Goal: Find contact information: Find contact information

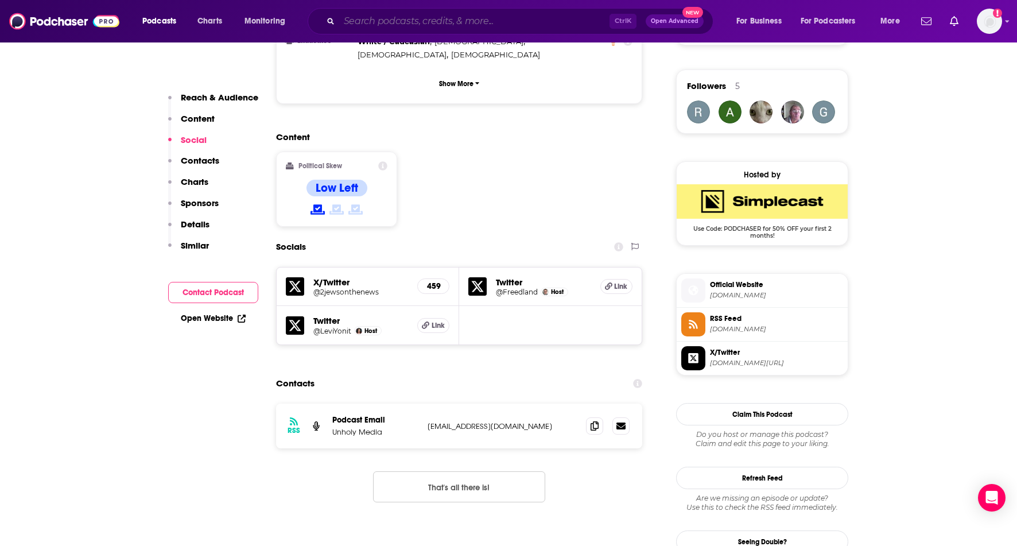
click at [509, 23] on input "Search podcasts, credits, & more..." at bounding box center [474, 21] width 270 height 18
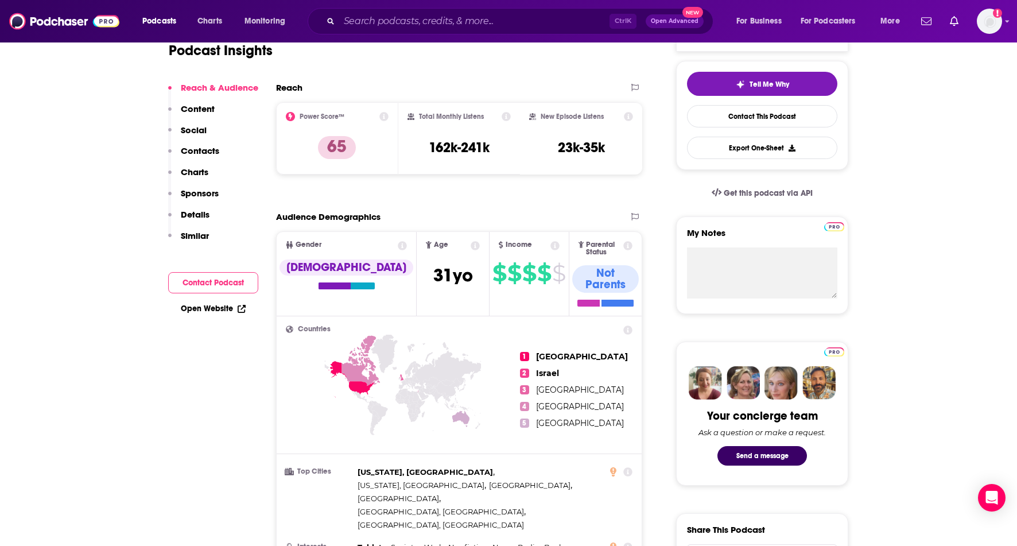
scroll to position [48, 0]
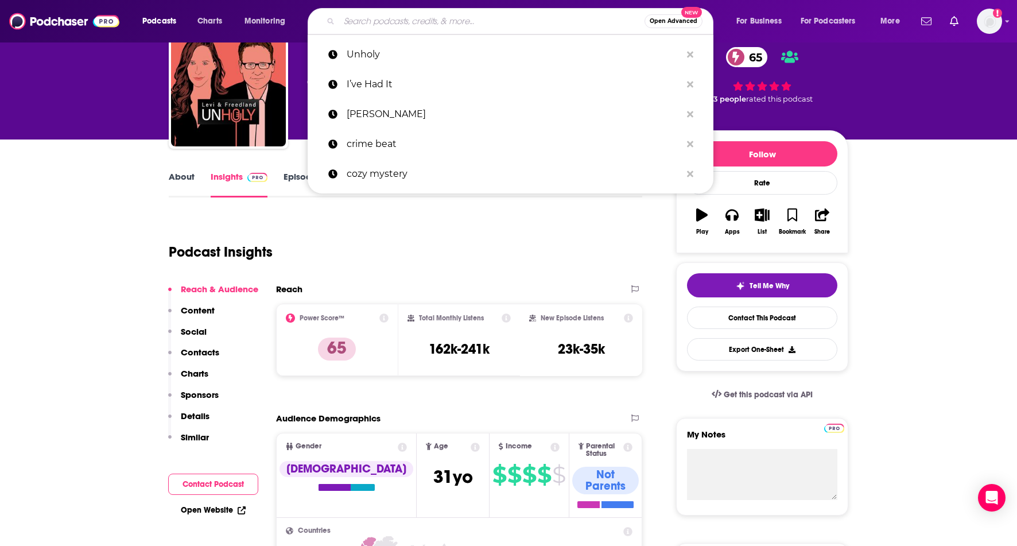
click at [463, 21] on input "Search podcasts, credits, & more..." at bounding box center [491, 21] width 305 height 18
paste input "The Shmooze"
type input "The Shmooze"
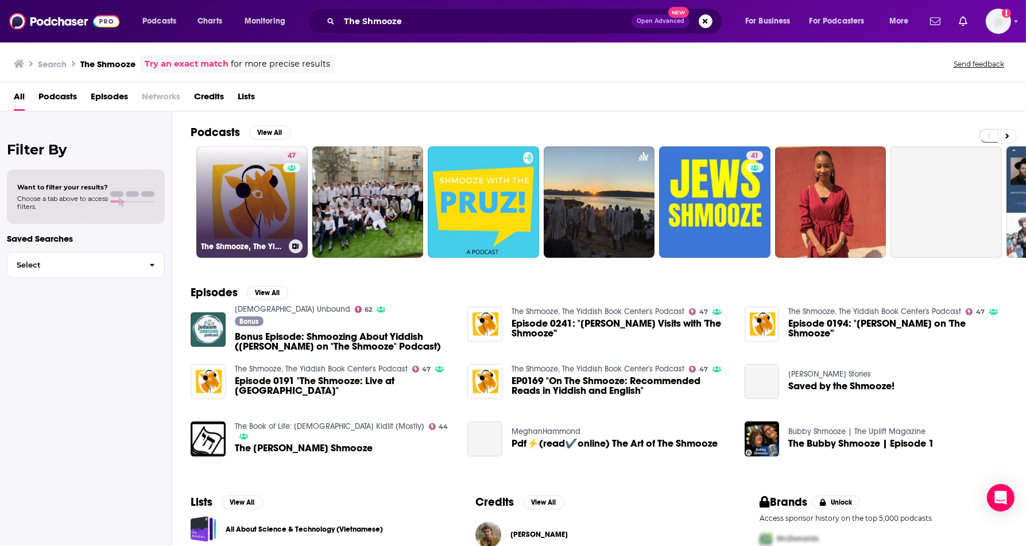
click at [256, 207] on link "47 The Shmooze, The Yiddish Book Center's Podcast" at bounding box center [251, 201] width 111 height 111
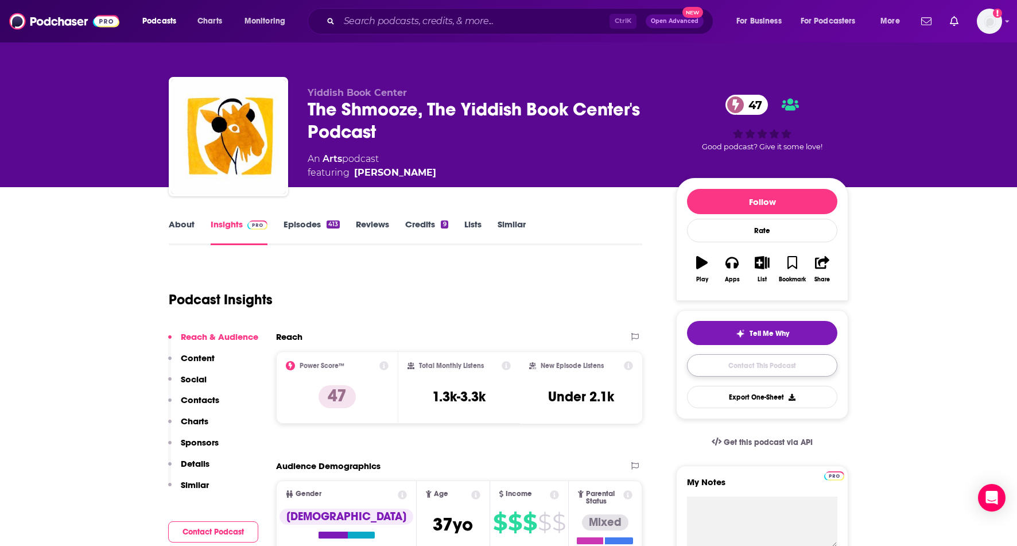
click at [758, 365] on link "Contact This Podcast" at bounding box center [762, 365] width 150 height 22
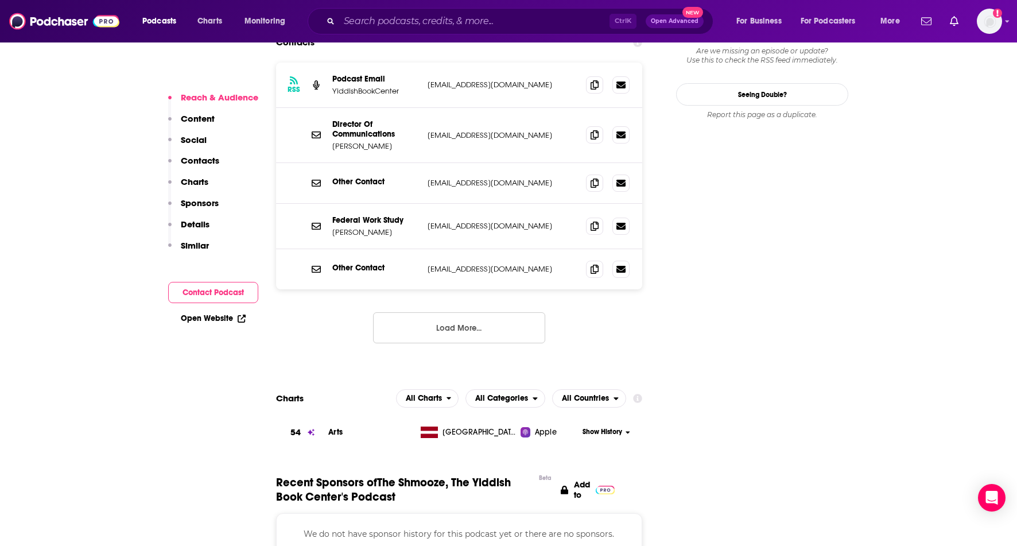
scroll to position [1005, 0]
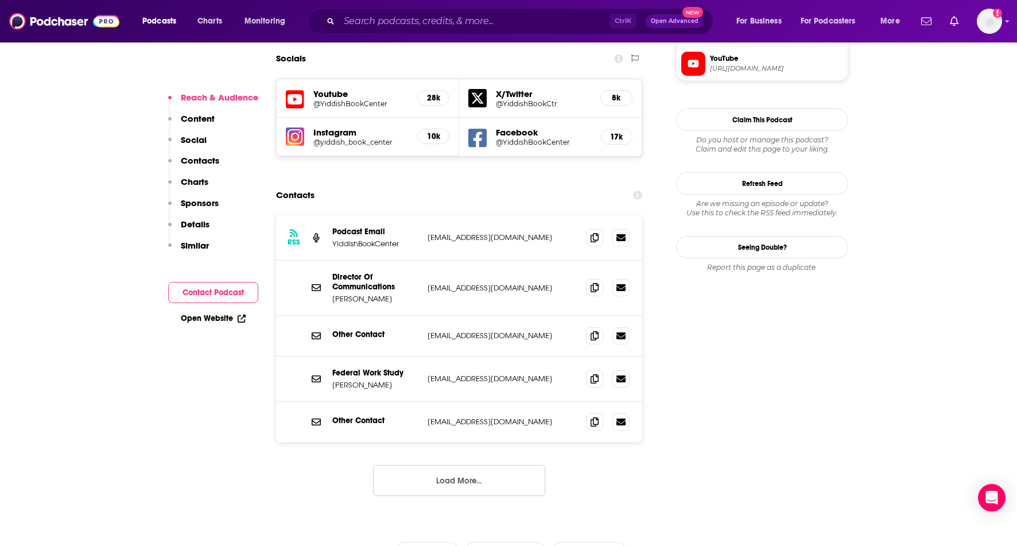
click at [530, 233] on p "[EMAIL_ADDRESS][DOMAIN_NAME]" at bounding box center [502, 238] width 149 height 10
drag, startPoint x: 556, startPoint y: 391, endPoint x: 420, endPoint y: 388, distance: 135.5
click at [420, 402] on div "Other Contact [EMAIL_ADDRESS][DOMAIN_NAME] [EMAIL_ADDRESS][DOMAIN_NAME]" at bounding box center [459, 422] width 366 height 40
copy div "[EMAIL_ADDRESS][DOMAIN_NAME]"
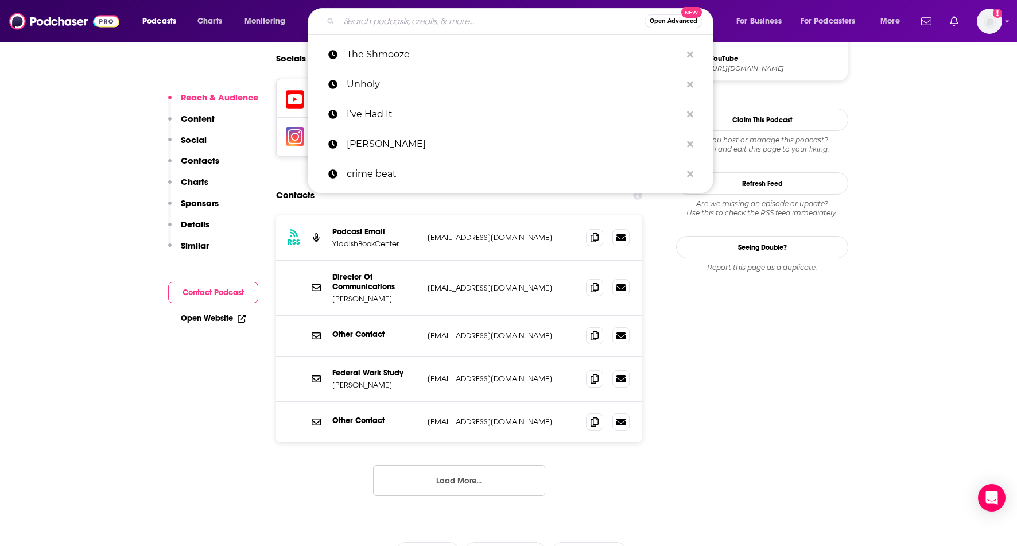
click at [407, 24] on input "Search podcasts, credits, & more..." at bounding box center [491, 21] width 305 height 18
paste input "The NYWIFT Podcast ([US_STATE] Women In Film and Television)"
type input "The NYWIFT Podcast ([US_STATE] Women In Film and Television)"
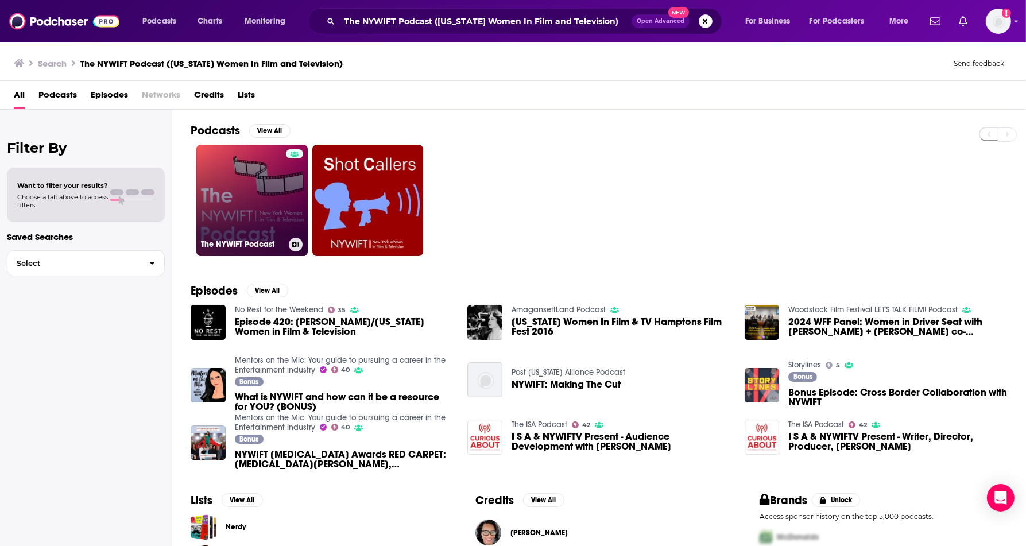
click at [242, 188] on link "The NYWIFT Podcast" at bounding box center [251, 200] width 111 height 111
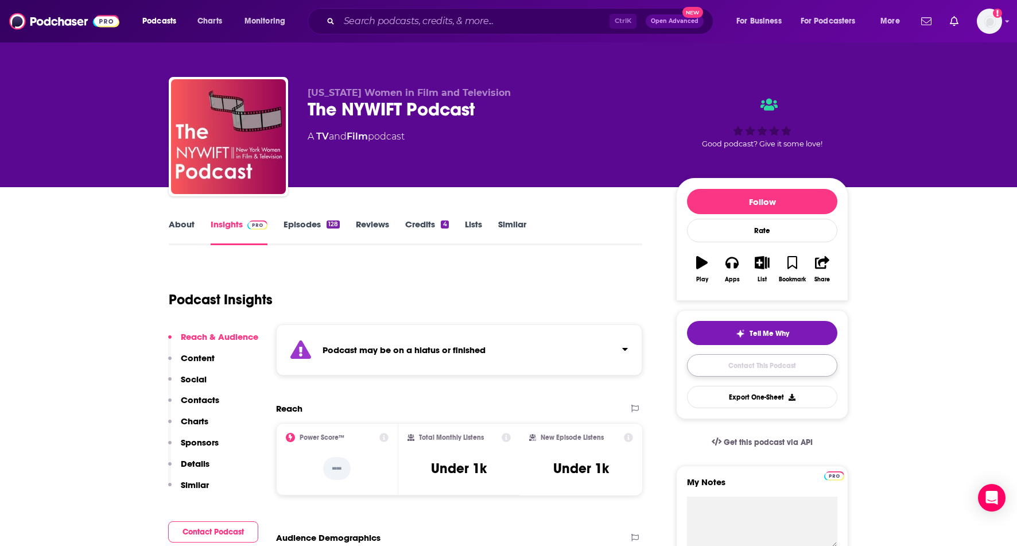
click at [770, 362] on link "Contact This Podcast" at bounding box center [762, 365] width 150 height 22
